Goal: Go to known website: Access a specific website the user already knows

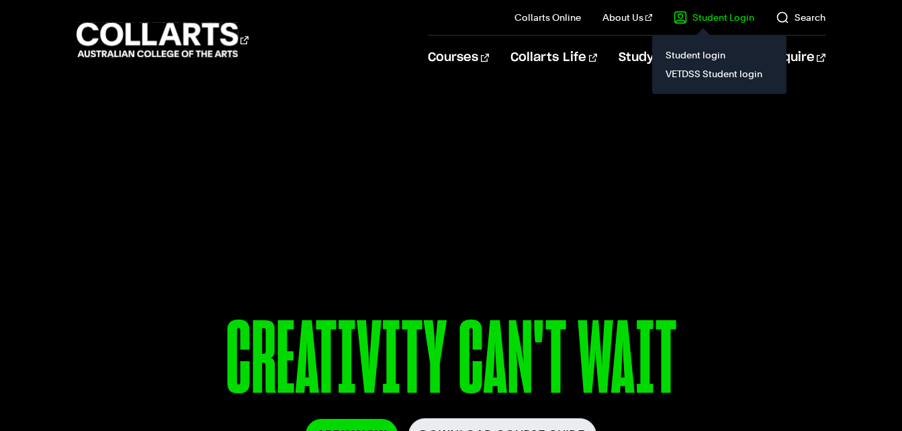
click at [730, 26] on il "Student Login Student login VETDSS Student login" at bounding box center [703, 17] width 102 height 35
click at [713, 52] on link "Student login" at bounding box center [719, 55] width 113 height 19
click at [714, 11] on link "Student Login" at bounding box center [713, 17] width 81 height 13
click at [700, 57] on link "Student login" at bounding box center [719, 55] width 113 height 19
